Goal: Complete application form

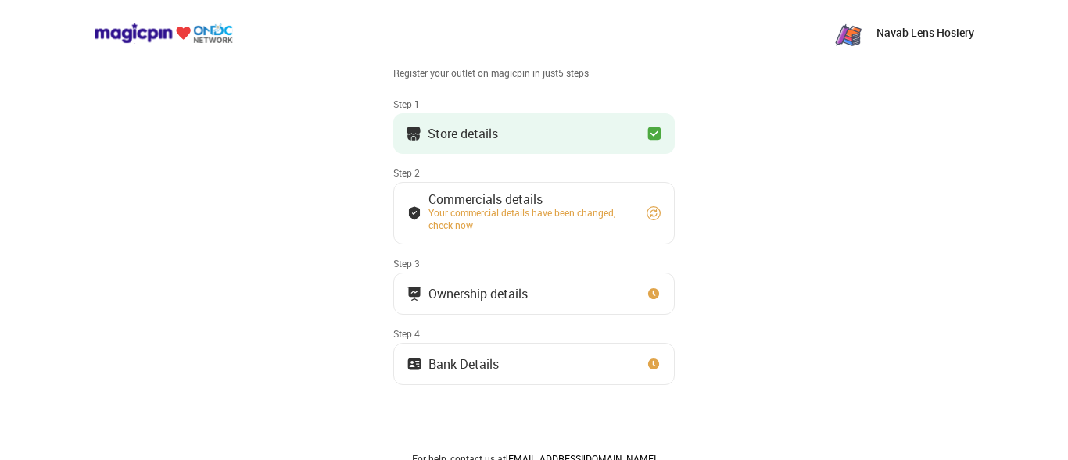
scroll to position [42, 0]
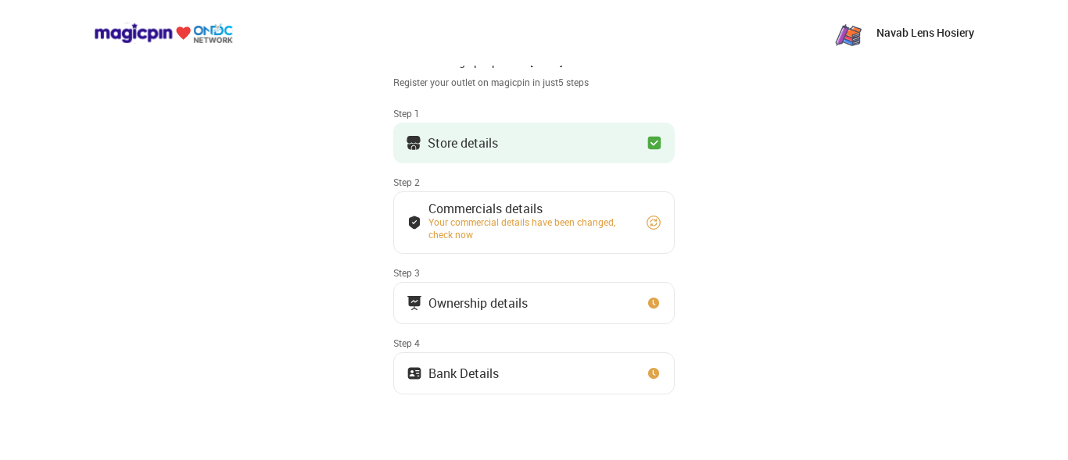
click at [445, 139] on div "Store details" at bounding box center [463, 143] width 70 height 8
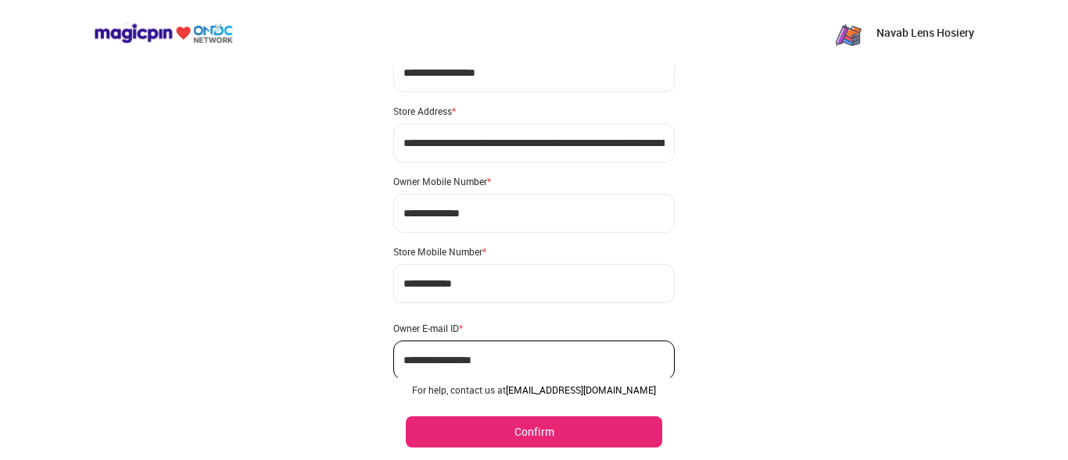
scroll to position [116, 0]
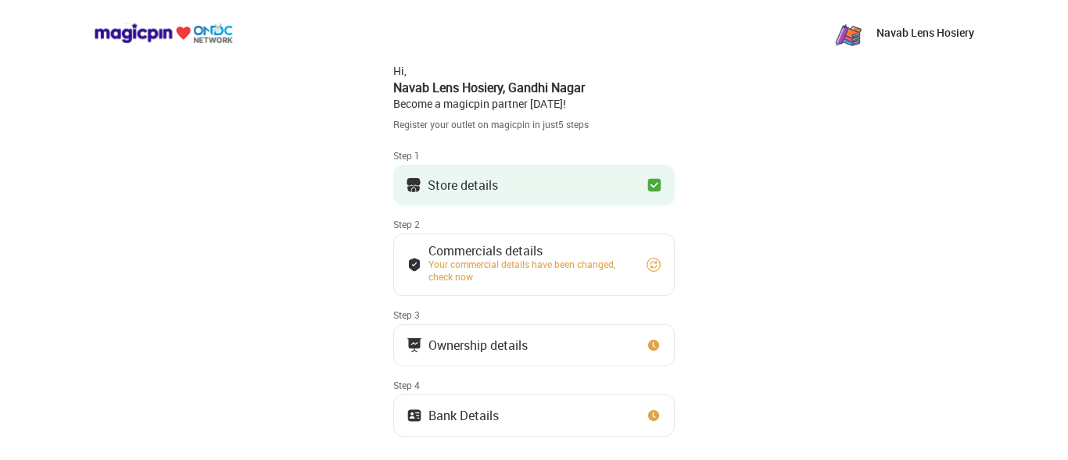
click at [648, 181] on img at bounding box center [655, 185] width 16 height 16
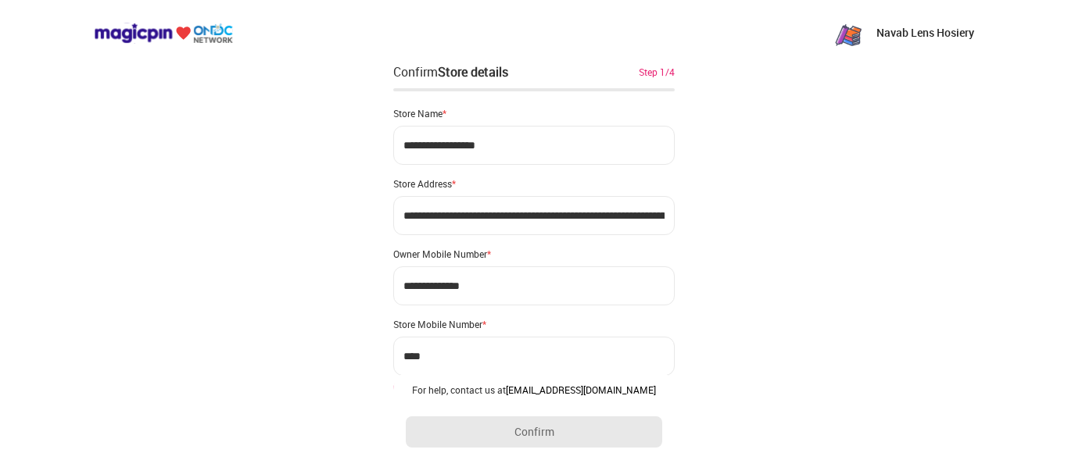
type input "**********"
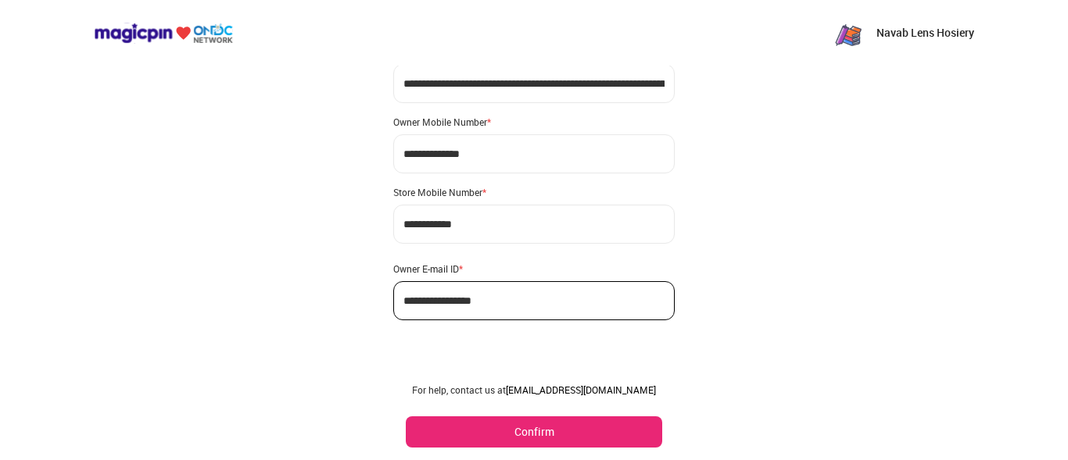
scroll to position [133, 0]
click at [569, 420] on button "Confirm" at bounding box center [534, 432] width 256 height 31
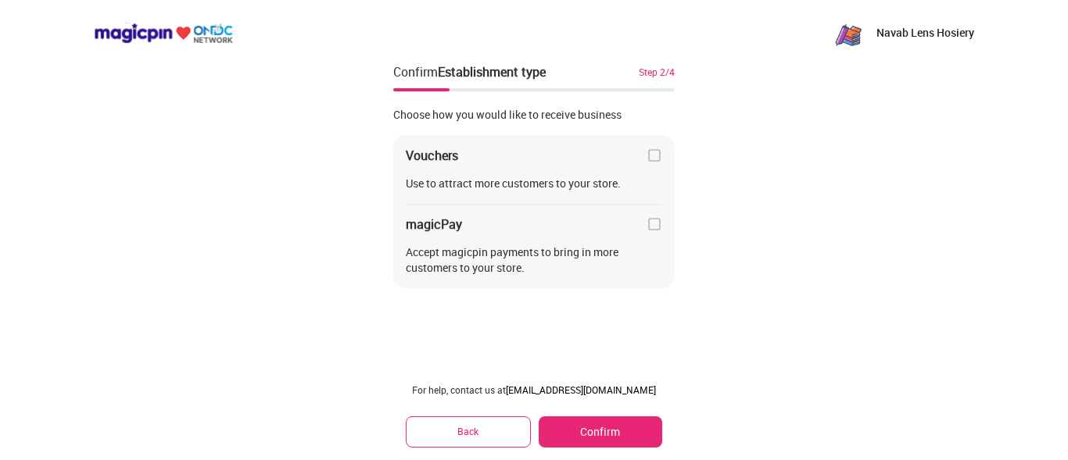
scroll to position [0, 0]
click at [609, 422] on button "Confirm" at bounding box center [601, 432] width 124 height 31
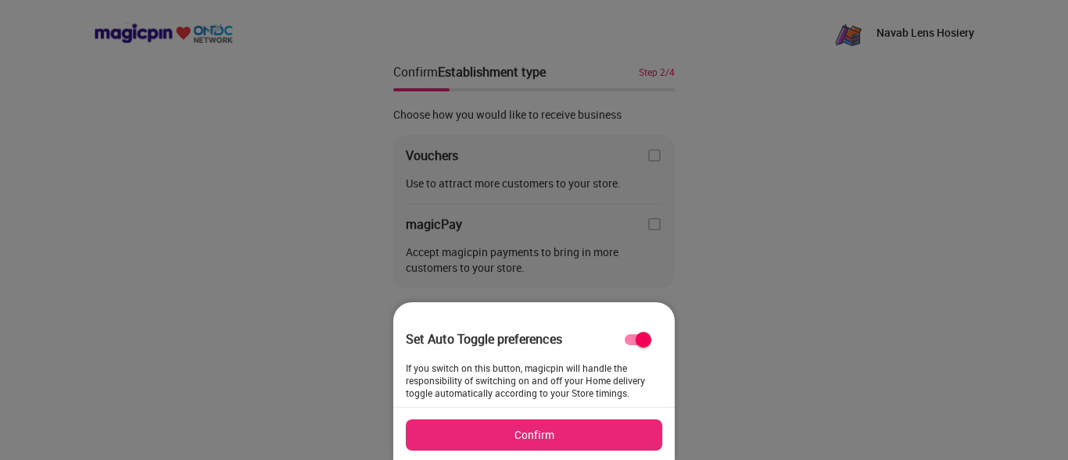
click at [597, 446] on button "Confirm" at bounding box center [534, 435] width 256 height 31
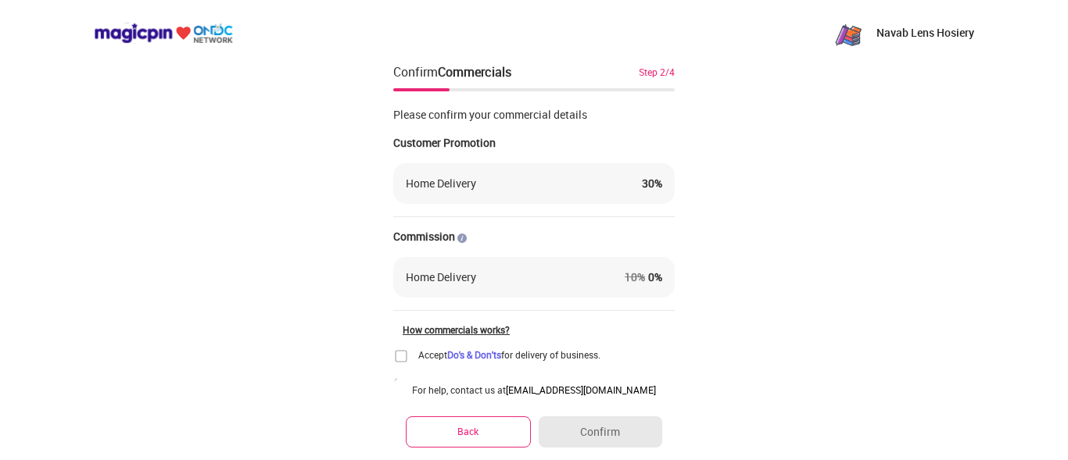
click at [400, 359] on img at bounding box center [401, 357] width 16 height 16
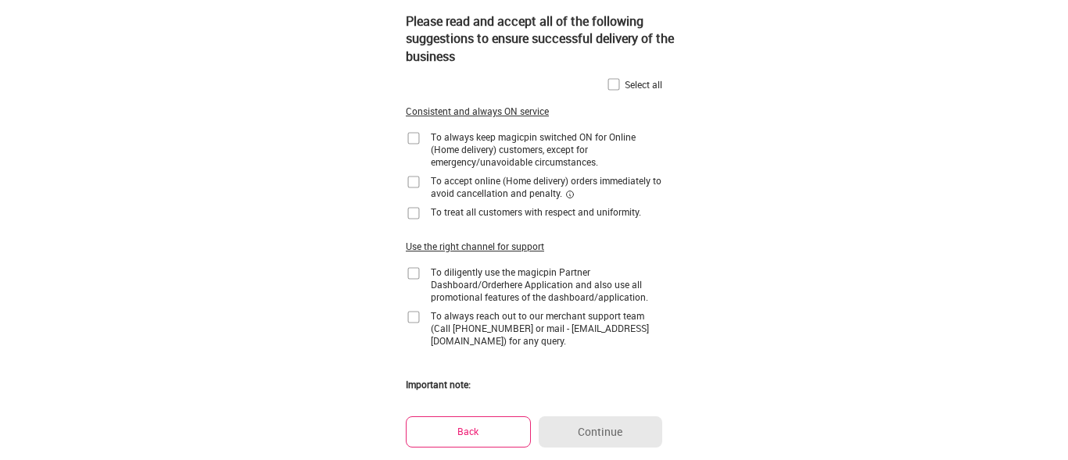
click at [414, 134] on img at bounding box center [414, 139] width 16 height 16
click at [414, 184] on img at bounding box center [414, 182] width 16 height 16
click at [412, 218] on img at bounding box center [414, 214] width 16 height 16
click at [414, 271] on img at bounding box center [414, 274] width 16 height 16
click at [412, 317] on img at bounding box center [414, 318] width 16 height 16
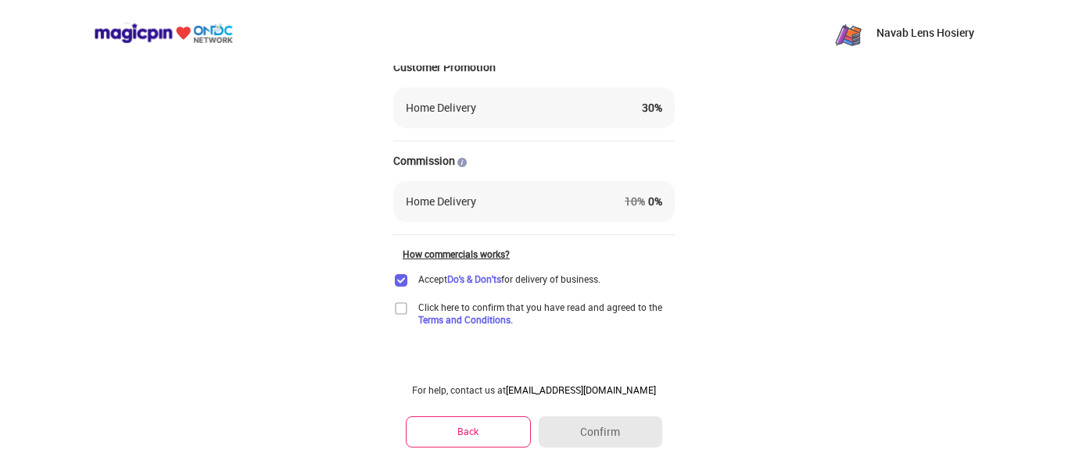
scroll to position [82, 0]
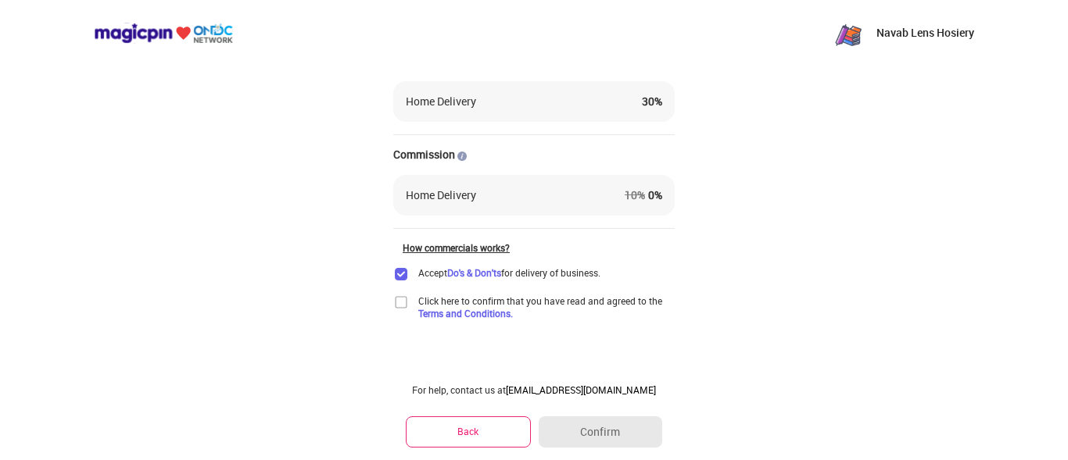
click at [404, 303] on img at bounding box center [401, 303] width 16 height 16
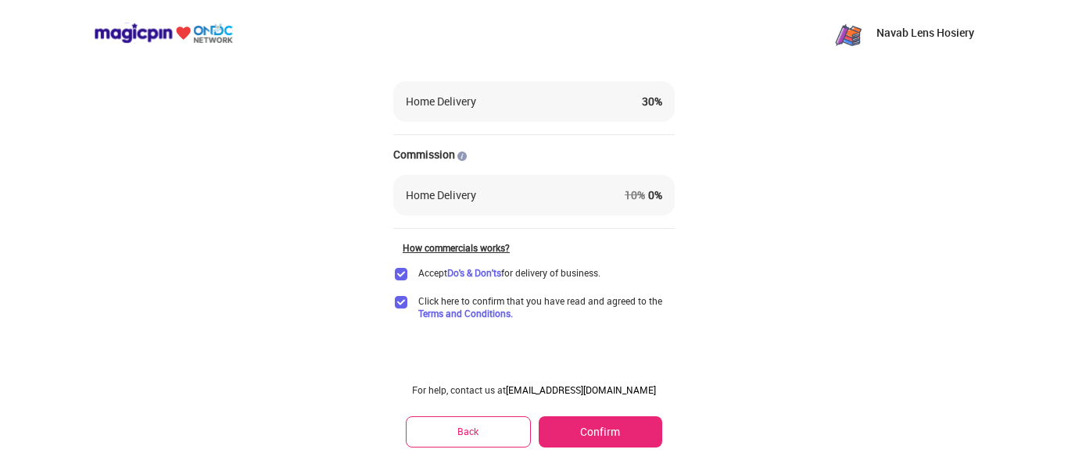
click at [616, 440] on button "Confirm" at bounding box center [601, 432] width 124 height 31
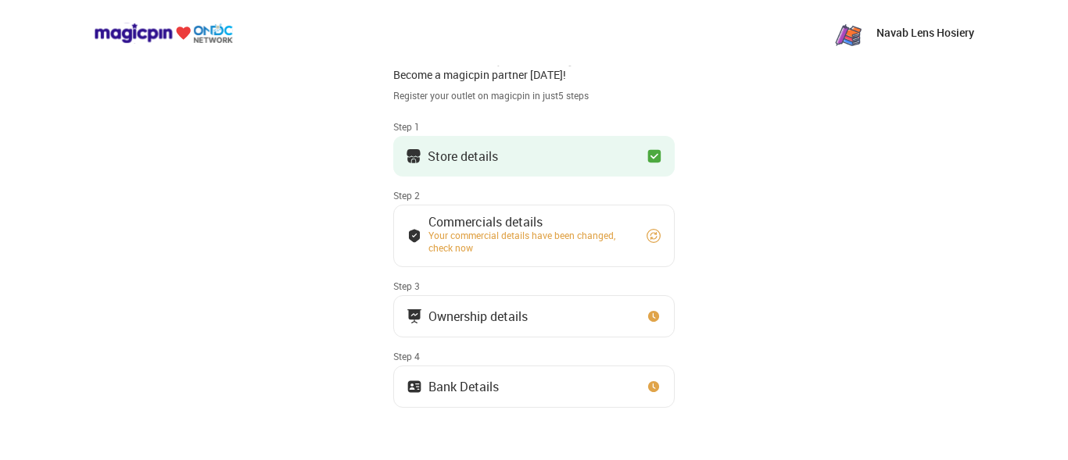
scroll to position [30, 0]
